Goal: Task Accomplishment & Management: Complete application form

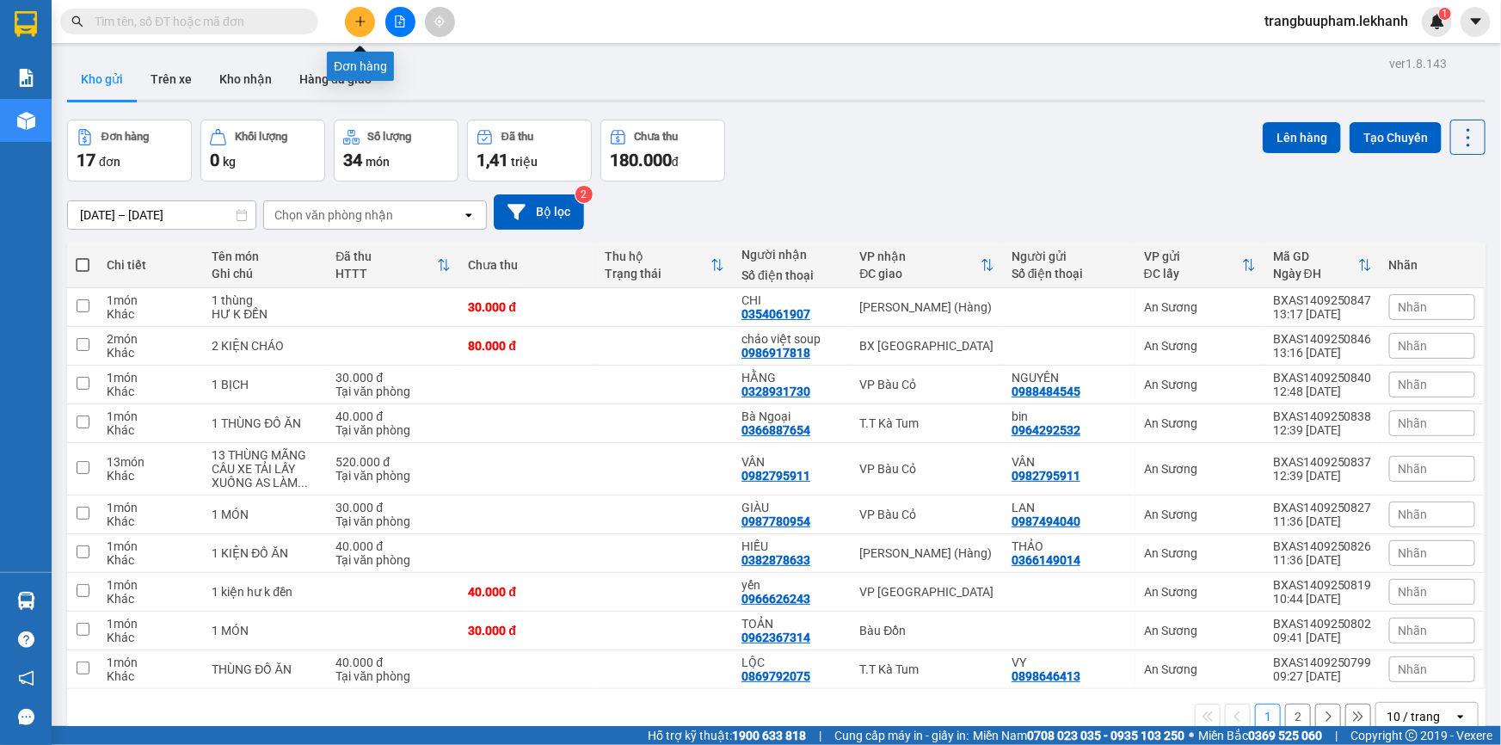
click at [362, 19] on icon "plus" at bounding box center [360, 21] width 12 height 12
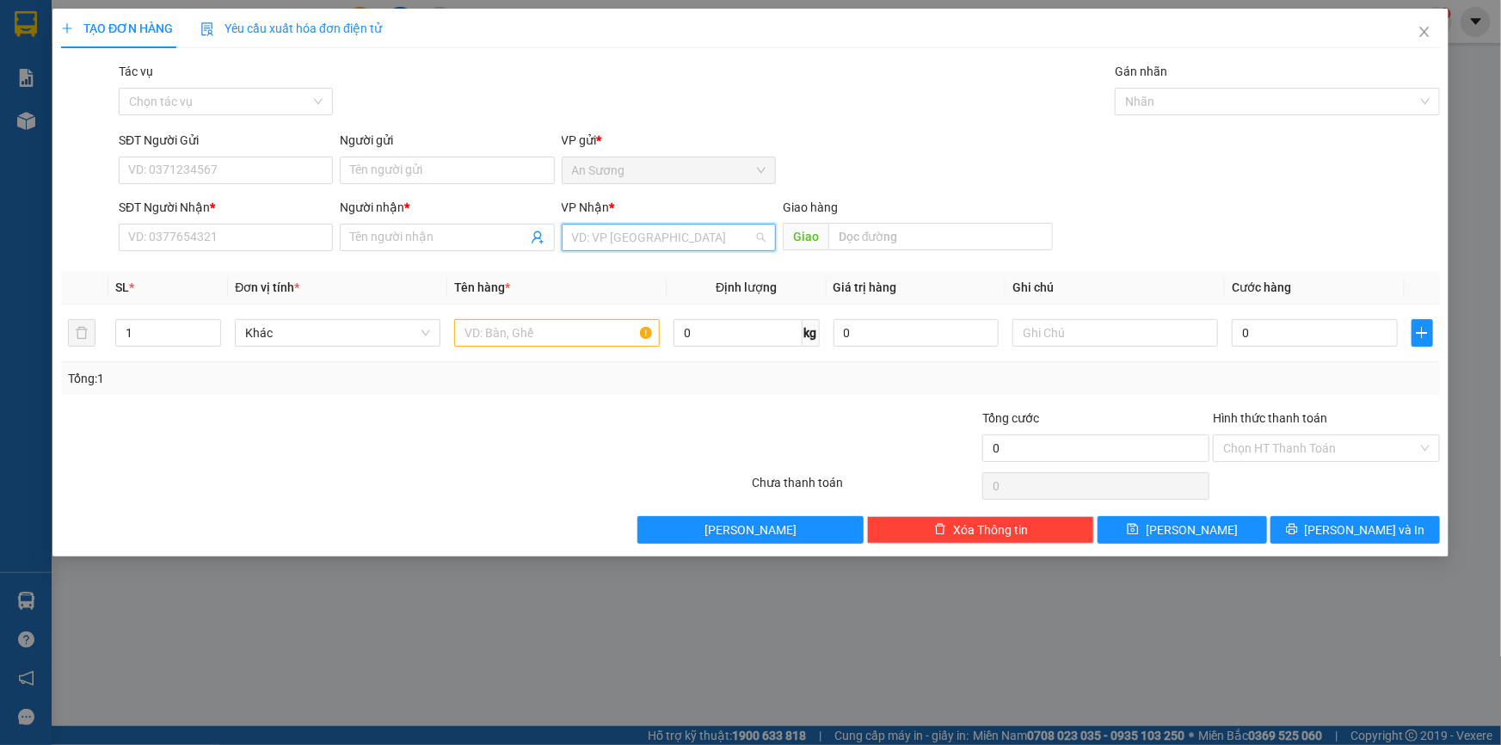
click at [669, 247] on input "search" at bounding box center [663, 238] width 182 height 26
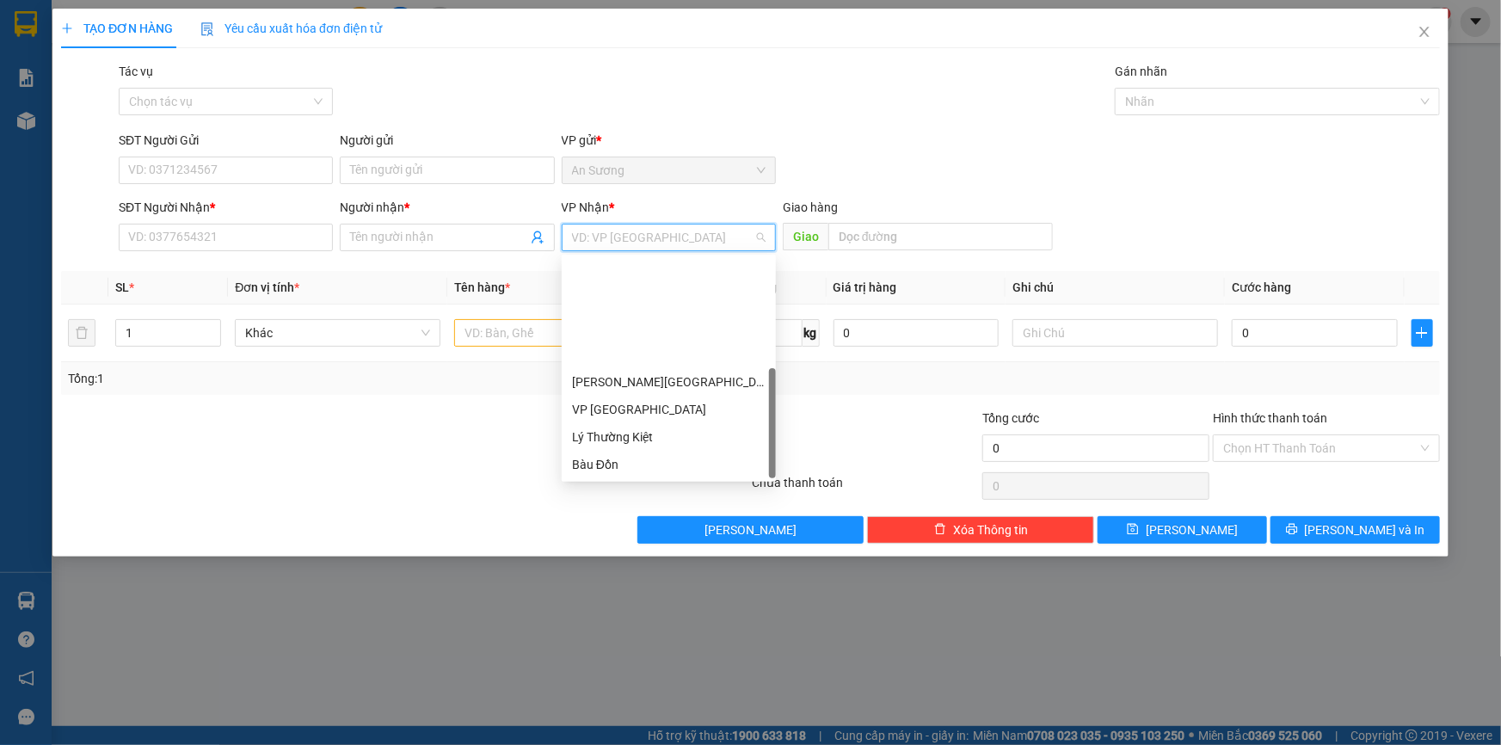
scroll to position [138, 0]
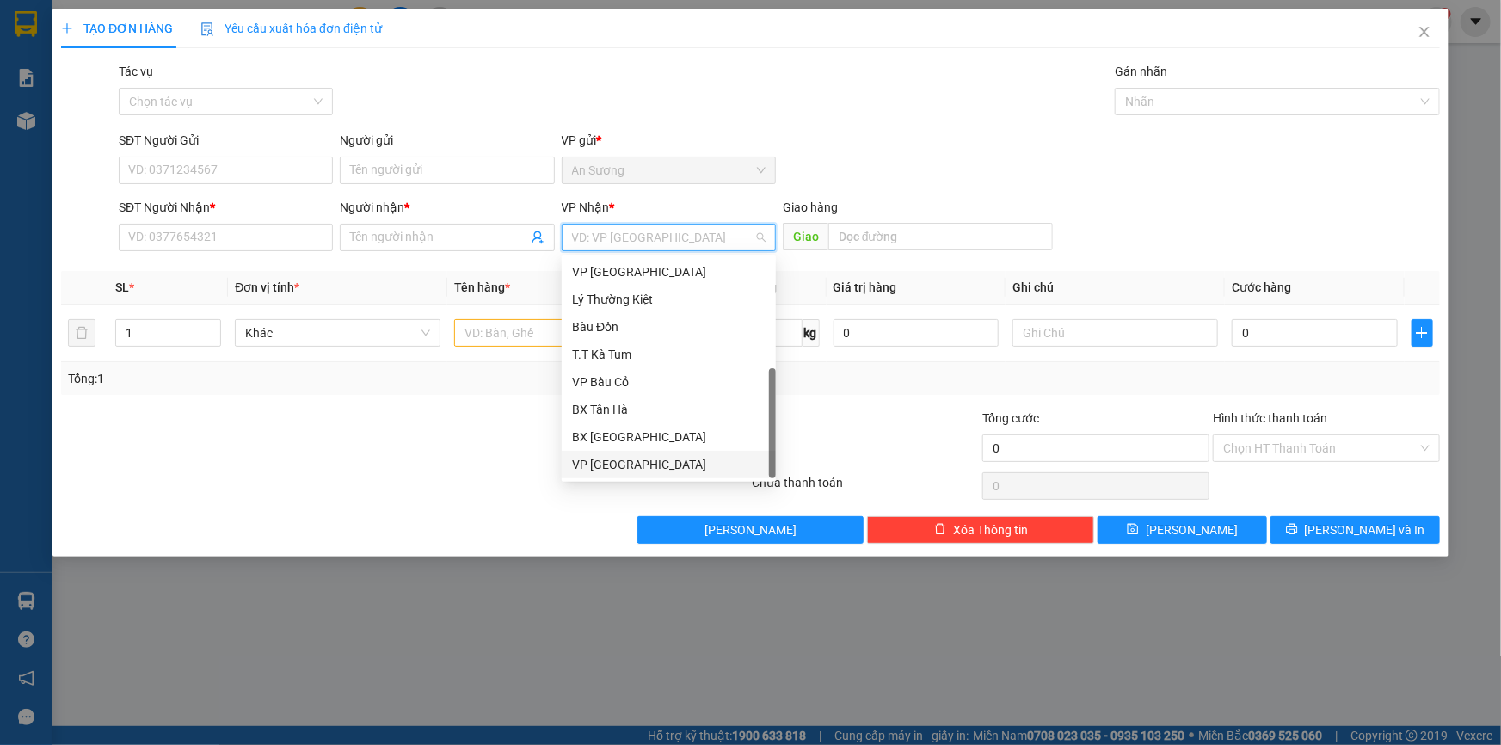
click at [653, 460] on div "VP [GEOGRAPHIC_DATA]" at bounding box center [669, 464] width 194 height 19
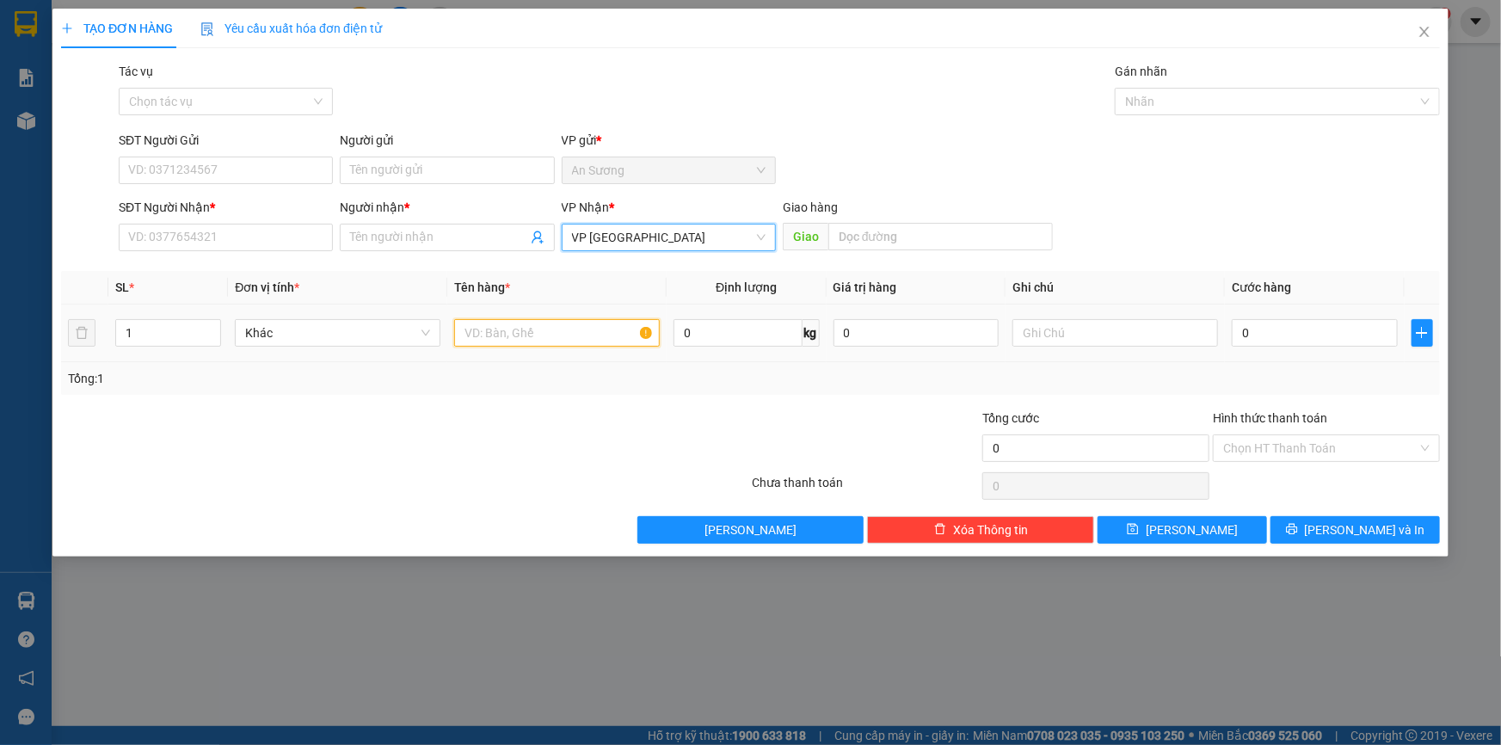
click at [490, 337] on input "text" at bounding box center [557, 333] width 206 height 28
click at [138, 238] on input "SĐT Người Nhận *" at bounding box center [226, 238] width 214 height 28
type input "0981651552"
click at [421, 235] on input "Người nhận *" at bounding box center [438, 237] width 176 height 19
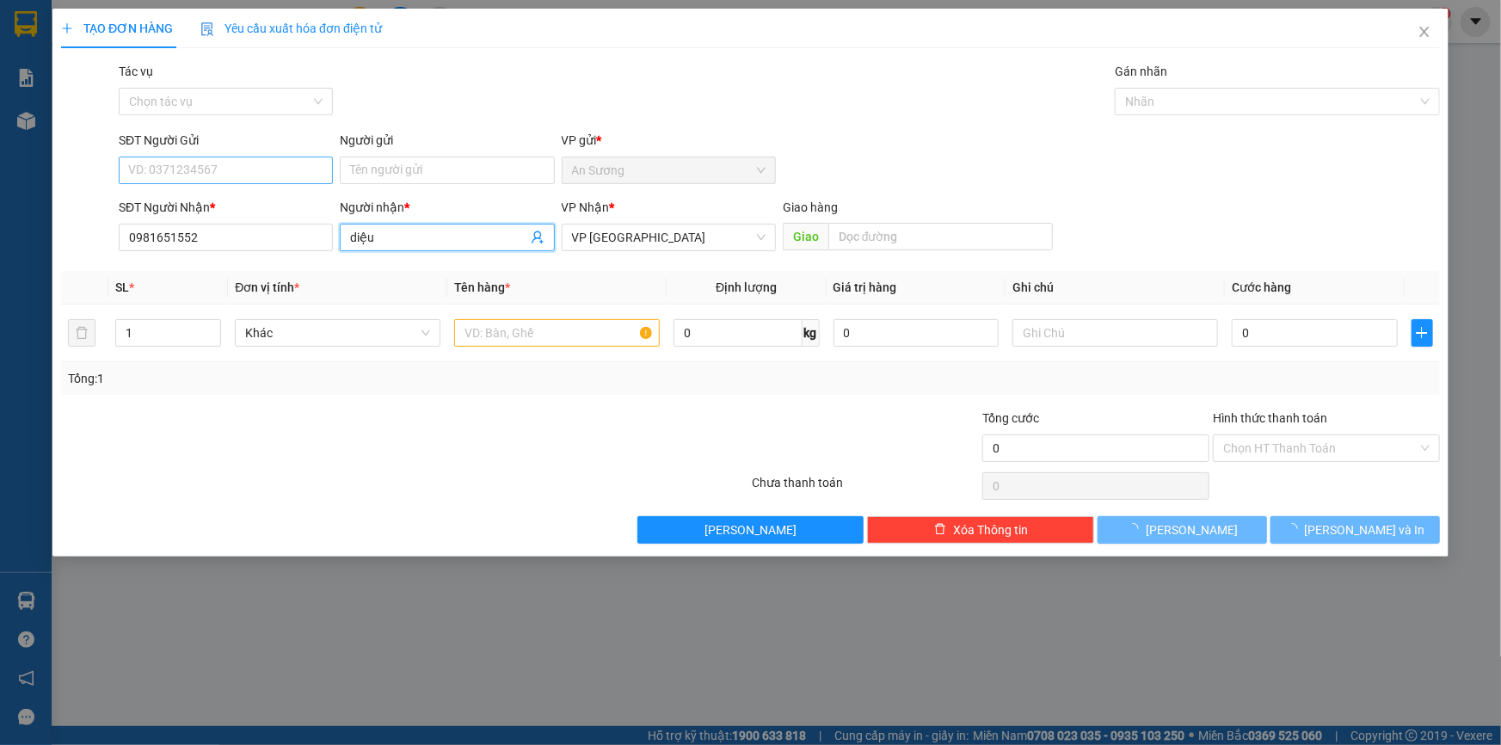
type input "diệu"
drag, startPoint x: 156, startPoint y: 172, endPoint x: 161, endPoint y: 164, distance: 9.3
click at [157, 170] on input "SĐT Người Gửi" at bounding box center [226, 171] width 214 height 28
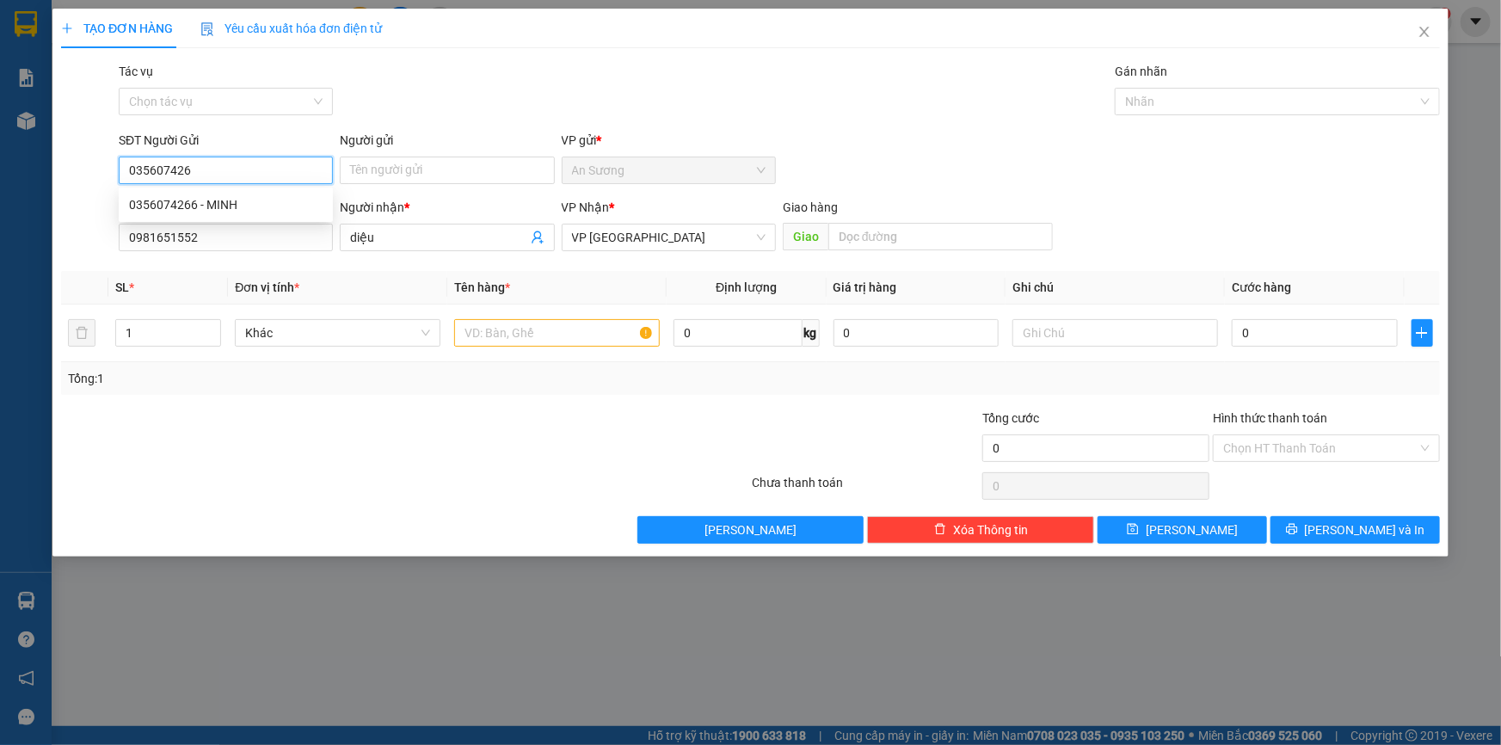
type input "0356074266"
click at [220, 207] on div "0356074266 - MINH" at bounding box center [226, 204] width 194 height 19
type input "MINH"
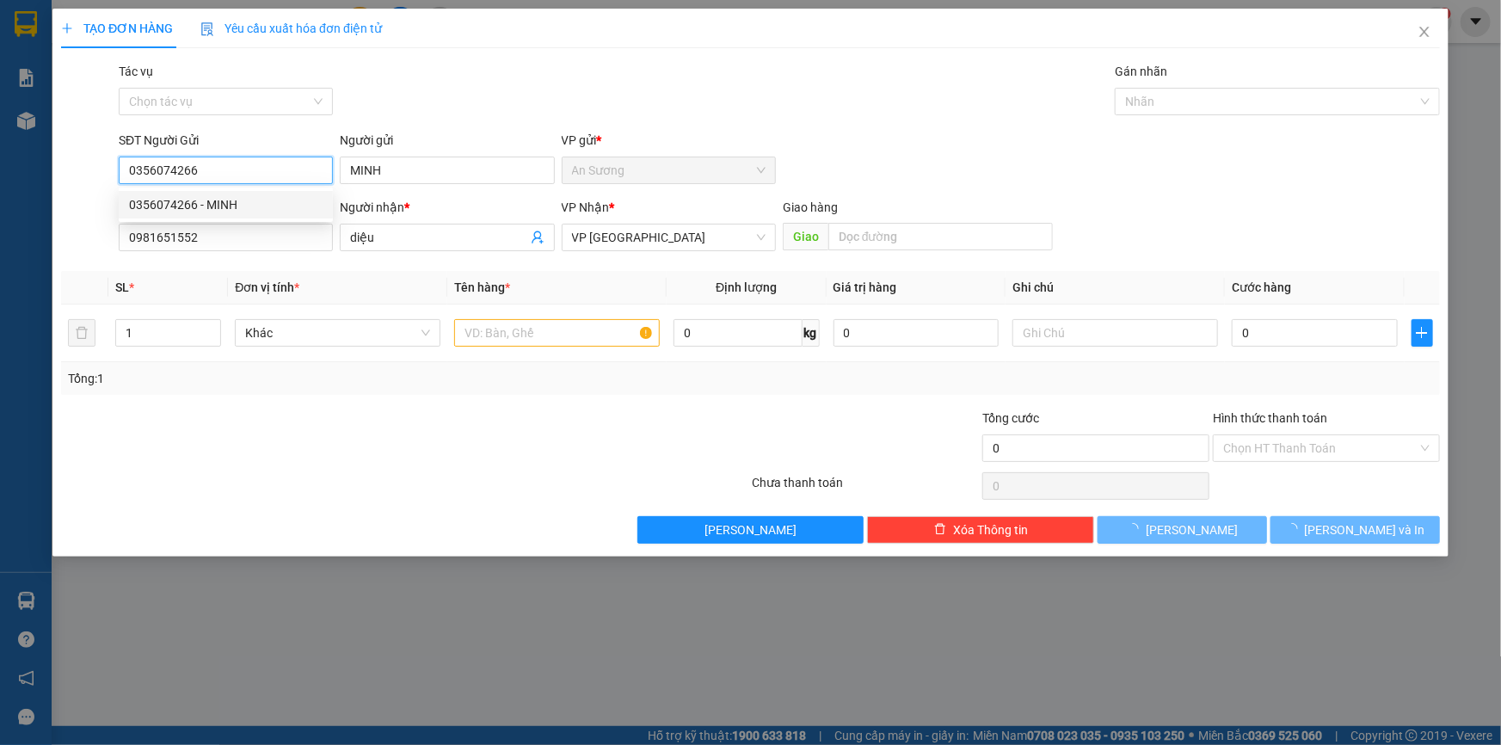
type input "30.000"
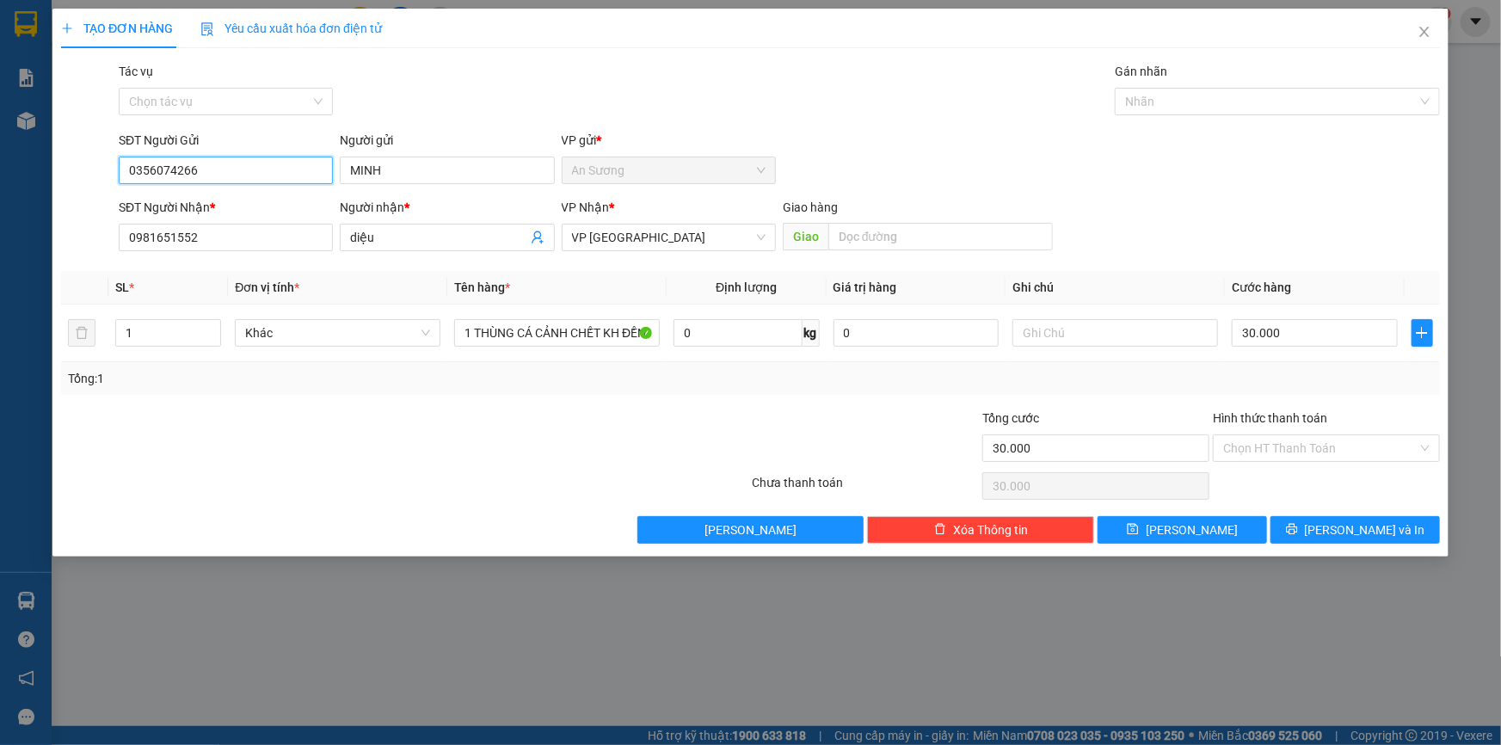
type input "0356074266"
drag, startPoint x: 1293, startPoint y: 463, endPoint x: 1299, endPoint y: 447, distance: 16.6
click at [1297, 459] on div "Hình thức thanh toán Chọn HT Thanh Toán" at bounding box center [1326, 439] width 227 height 60
click at [1302, 449] on input "Hình thức thanh toán" at bounding box center [1321, 448] width 194 height 26
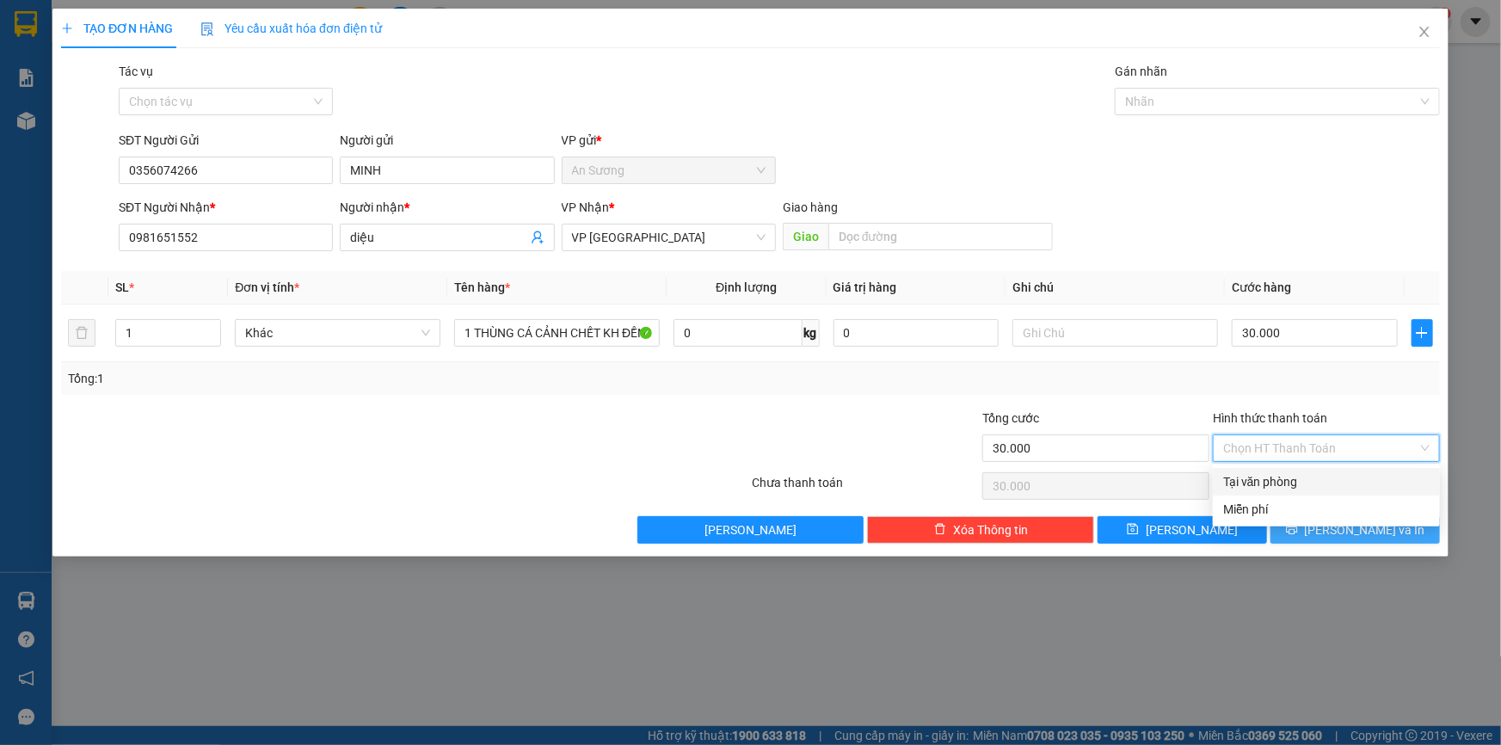
drag, startPoint x: 1307, startPoint y: 484, endPoint x: 1348, endPoint y: 535, distance: 65.4
click at [1308, 484] on div "Tại văn phòng" at bounding box center [1327, 481] width 206 height 19
type input "0"
click at [1347, 533] on span "Lưu và In" at bounding box center [1365, 530] width 120 height 19
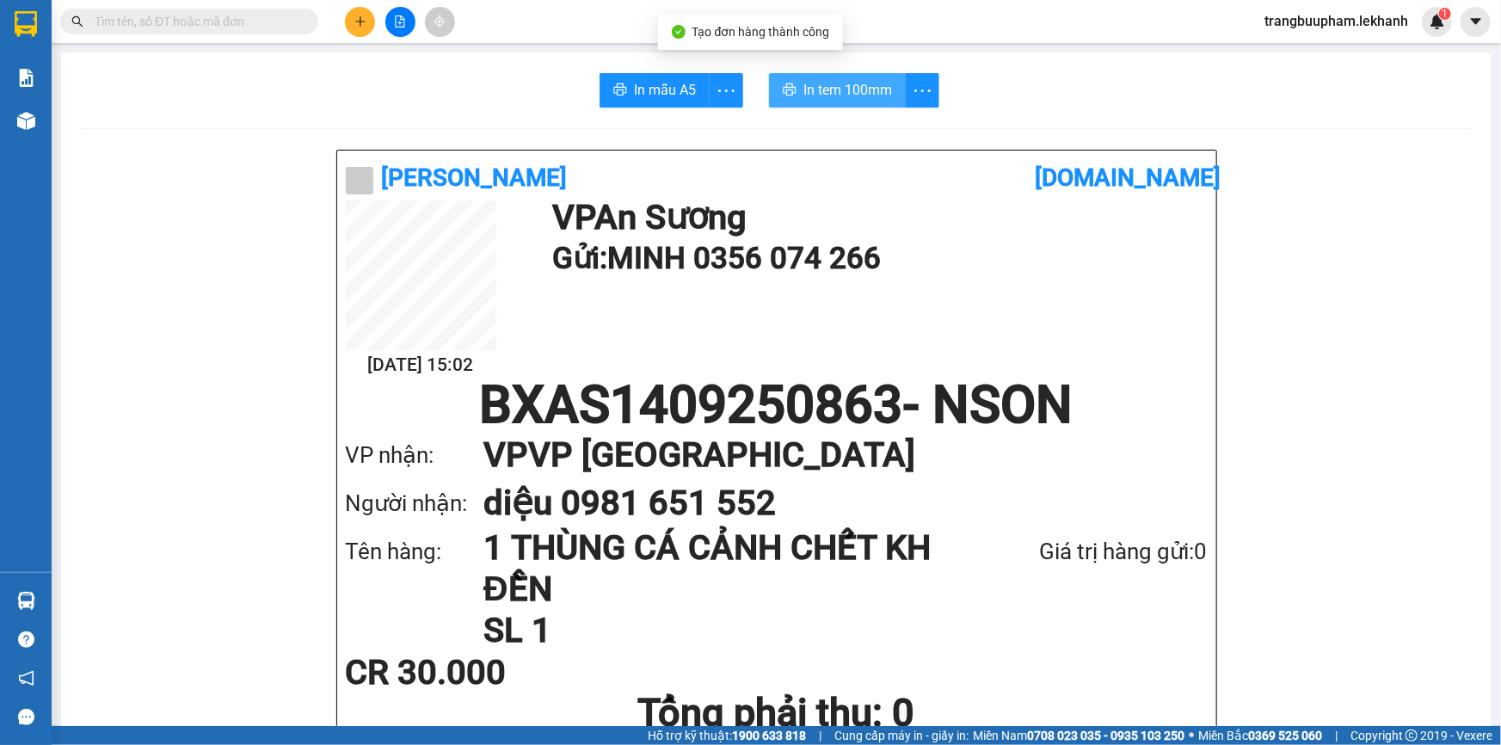
click at [855, 94] on span "In tem 100mm" at bounding box center [848, 90] width 89 height 22
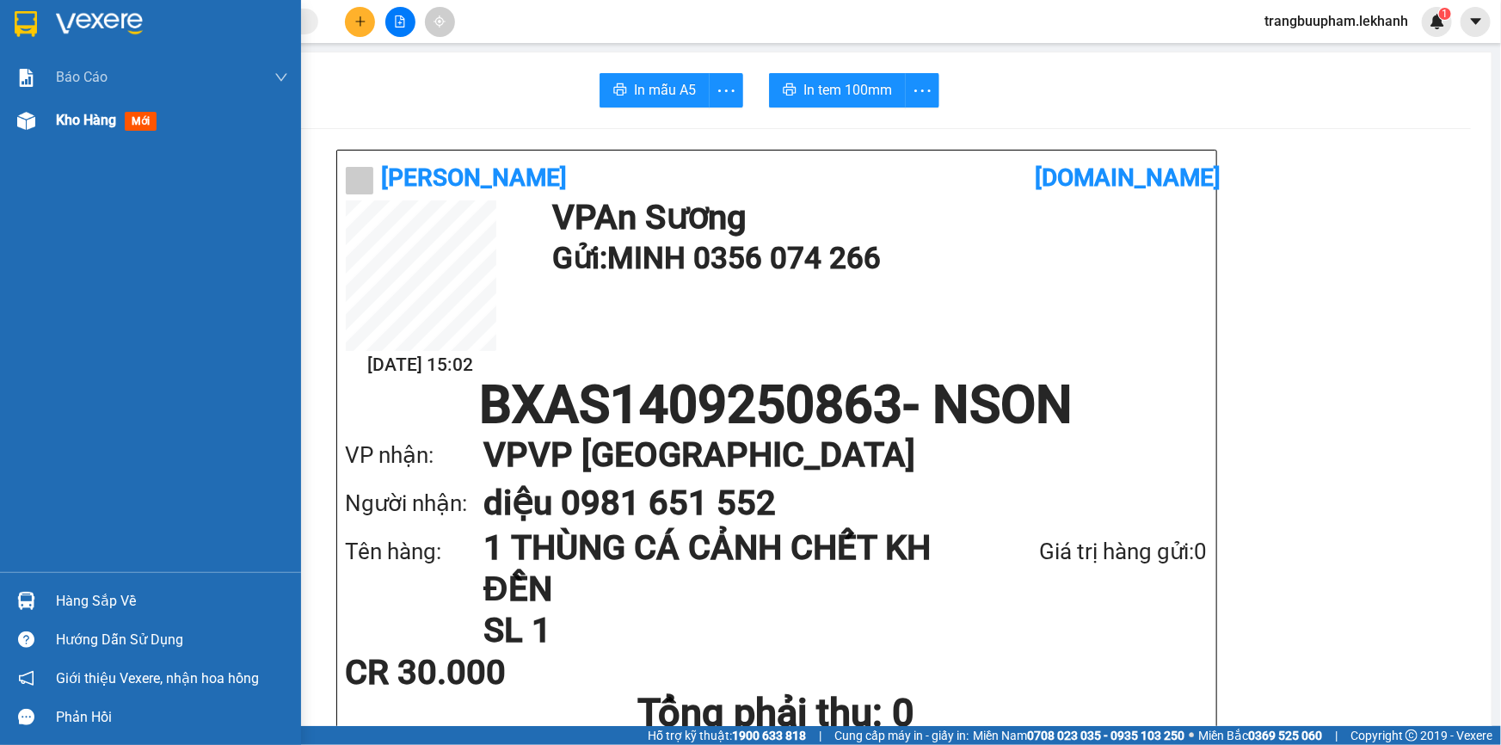
click at [84, 133] on div "Kho hàng mới" at bounding box center [172, 120] width 232 height 43
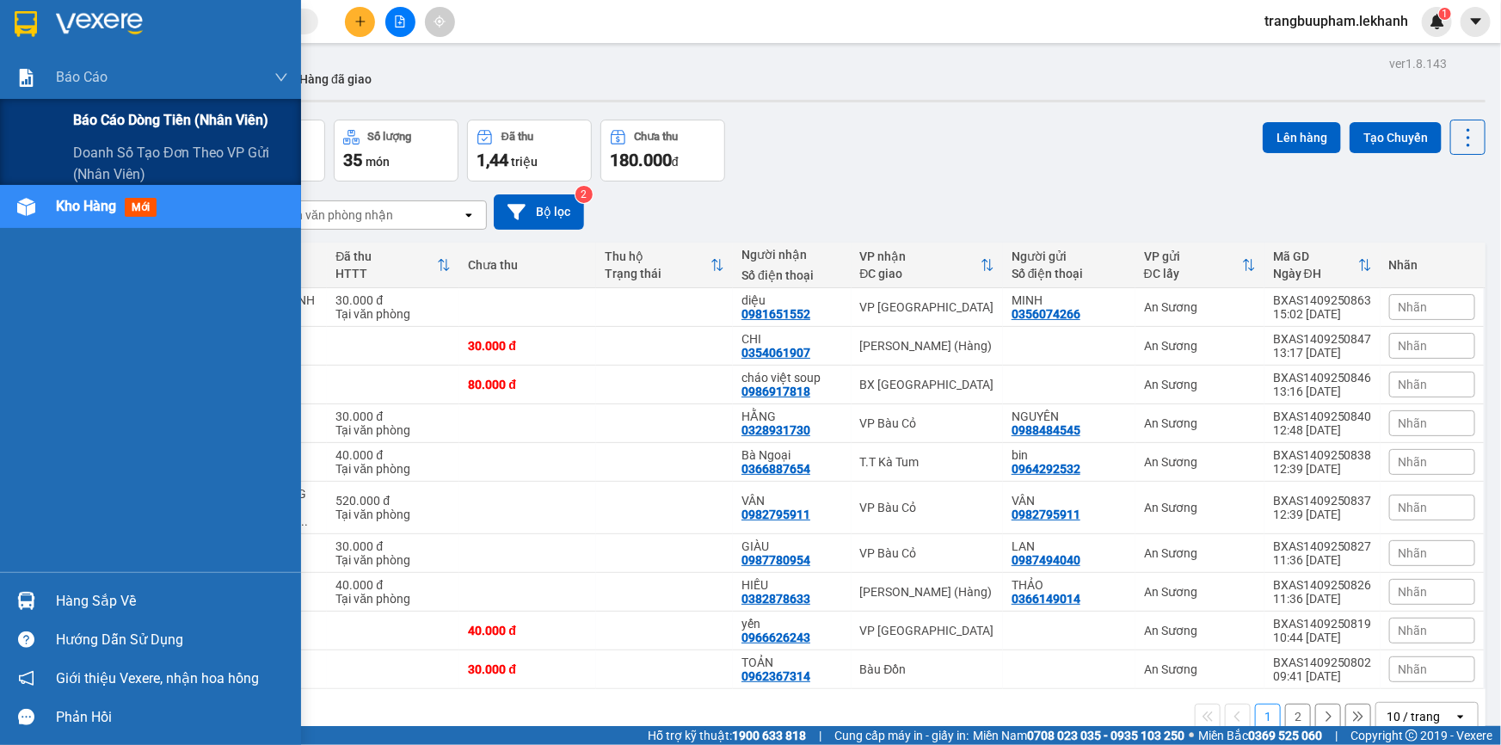
click at [162, 126] on span "Báo cáo dòng tiền (nhân viên)" at bounding box center [170, 120] width 195 height 22
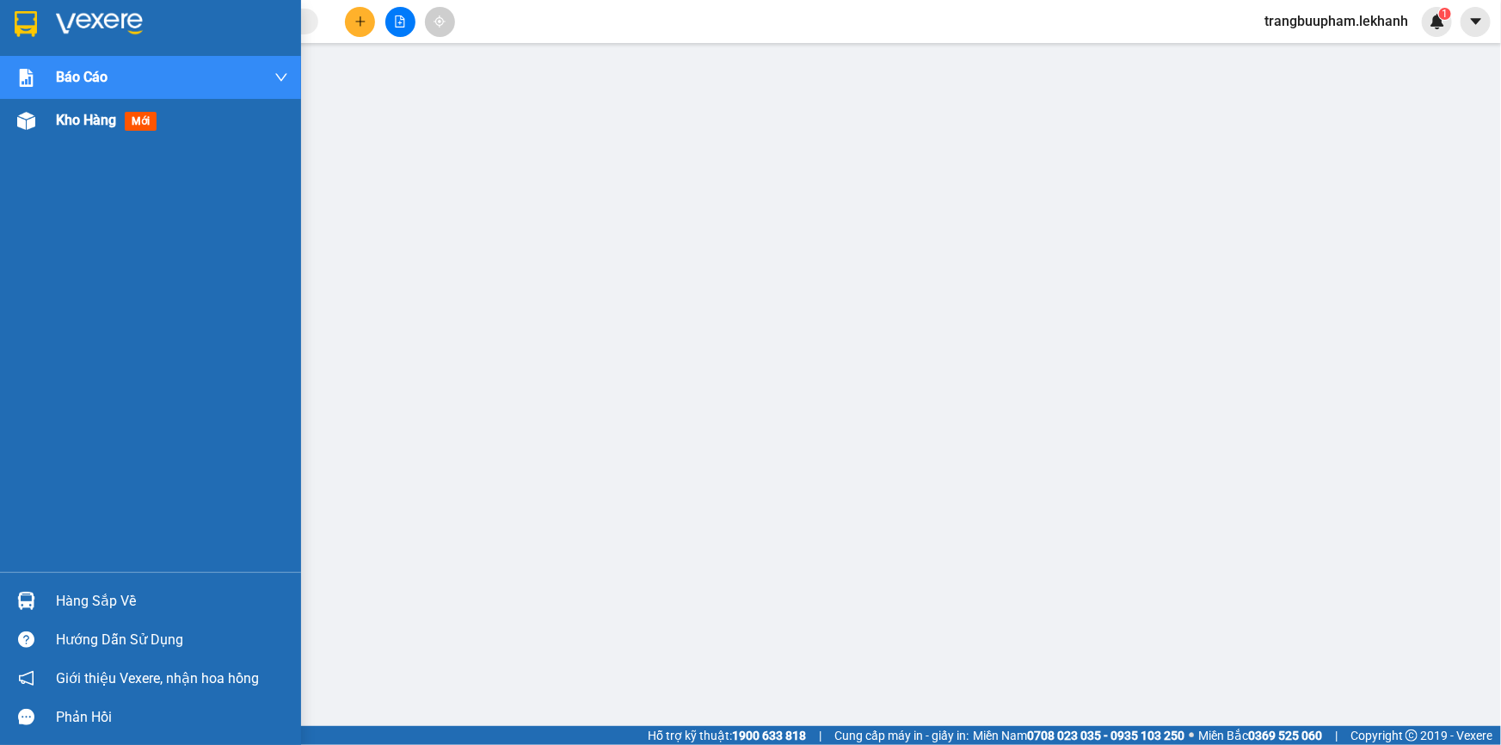
click at [67, 115] on span "Kho hàng" at bounding box center [86, 120] width 60 height 16
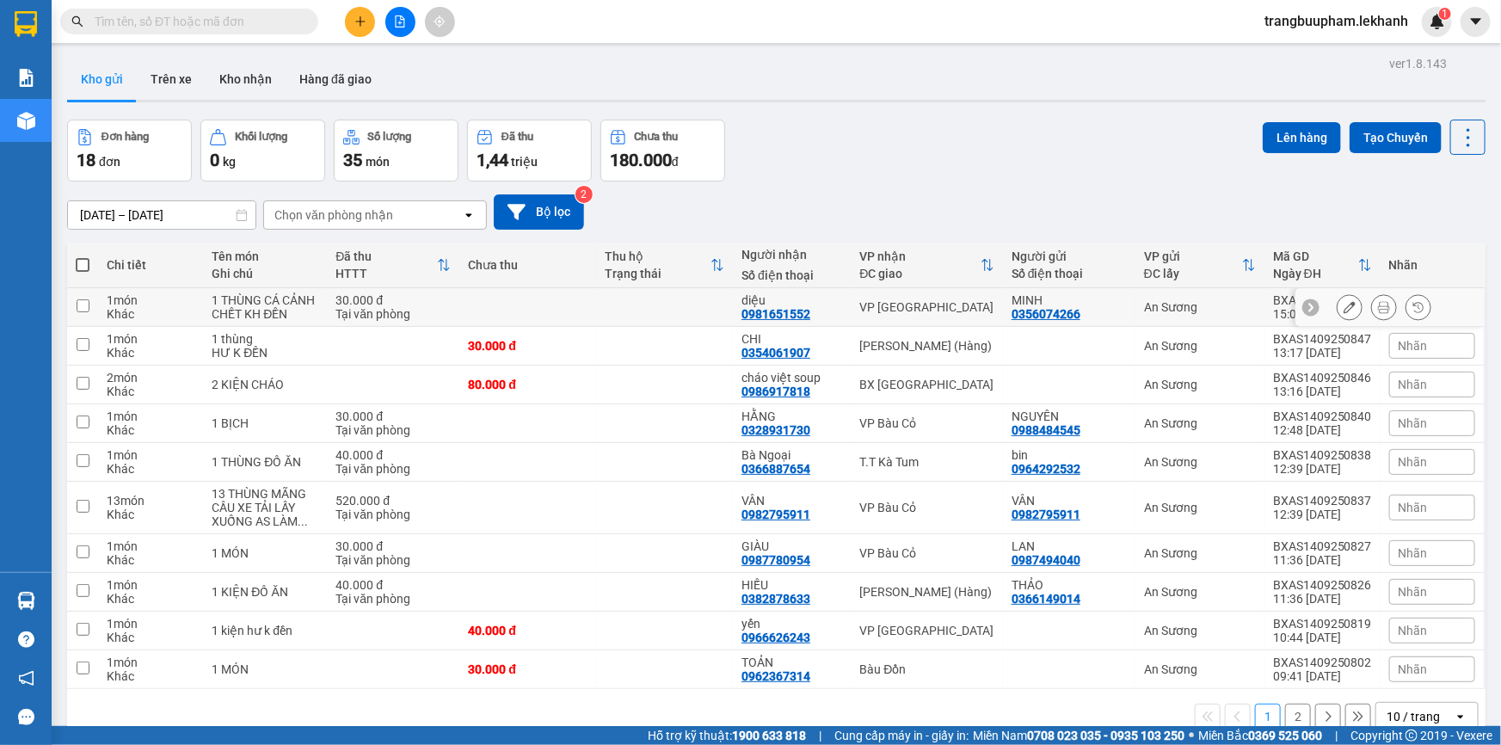
click at [601, 299] on td at bounding box center [664, 307] width 137 height 39
checkbox input "true"
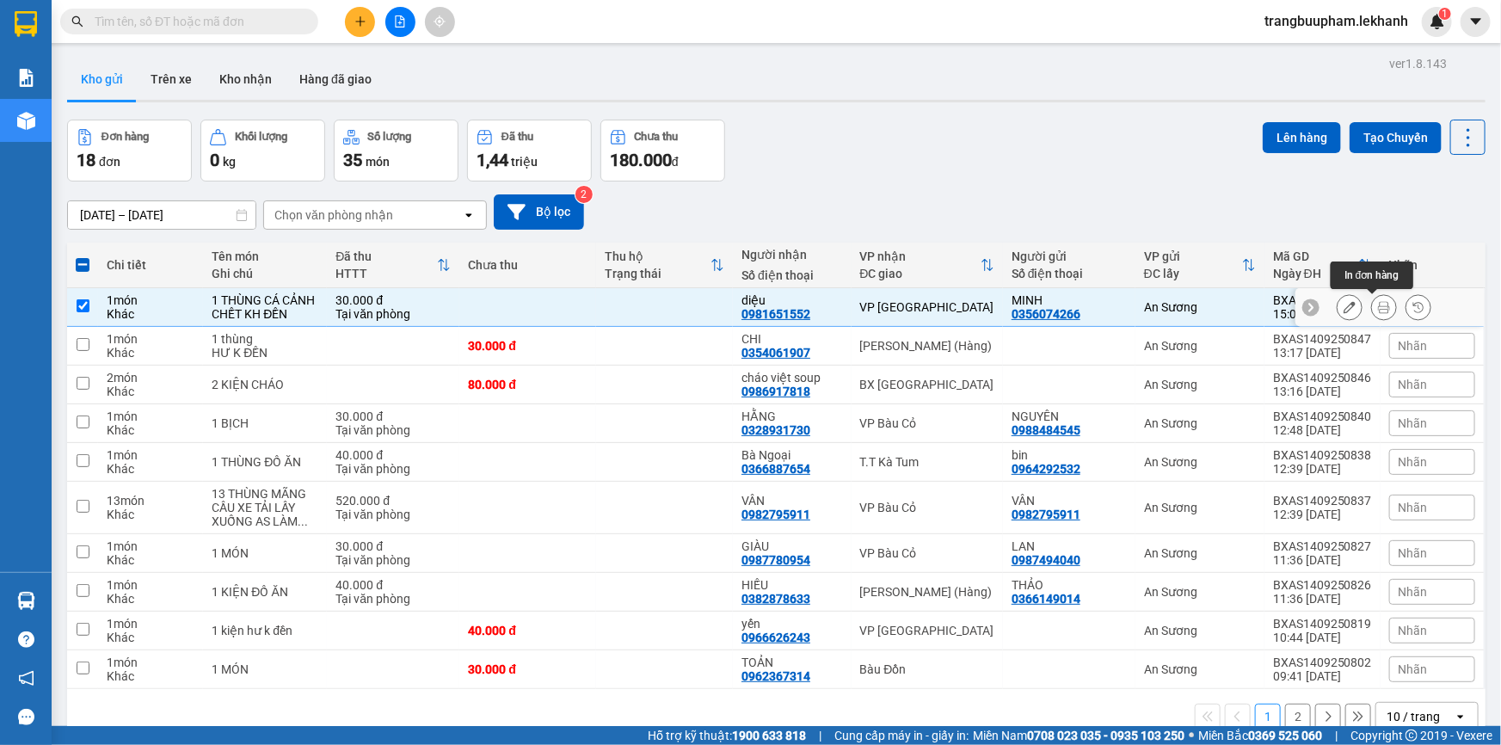
click at [1378, 306] on icon at bounding box center [1384, 307] width 12 height 12
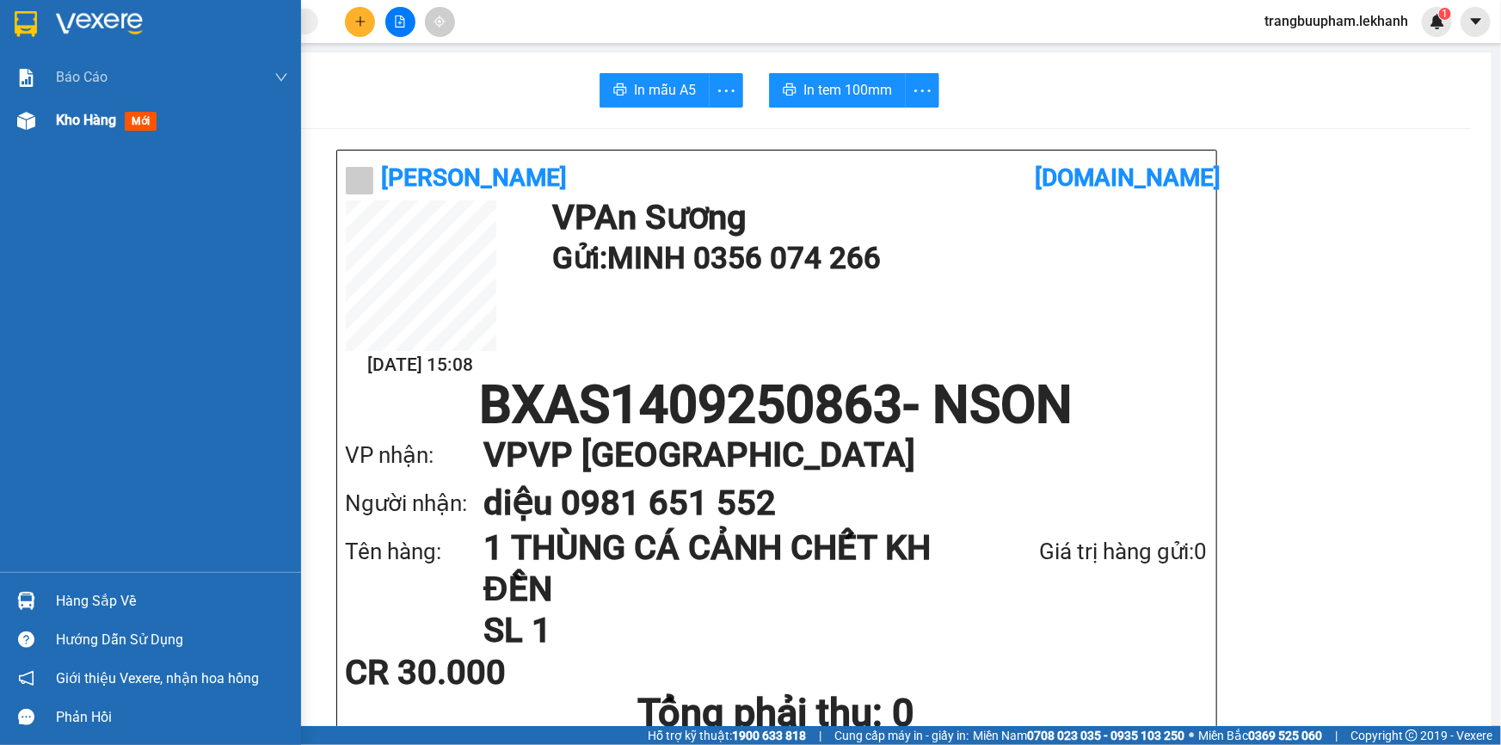
click at [118, 129] on div "Kho hàng mới" at bounding box center [110, 120] width 108 height 22
